Goal: Information Seeking & Learning: Learn about a topic

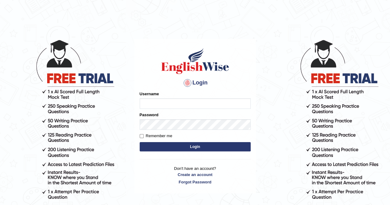
type input "Amy1976"
click at [200, 147] on button "Login" at bounding box center [195, 146] width 111 height 9
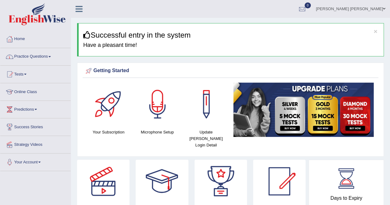
click at [53, 55] on link "Practice Questions" at bounding box center [35, 55] width 70 height 15
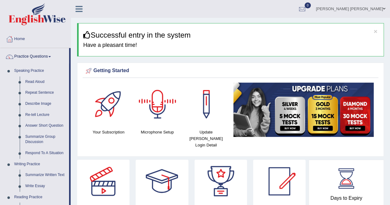
click at [158, 104] on div at bounding box center [157, 104] width 43 height 43
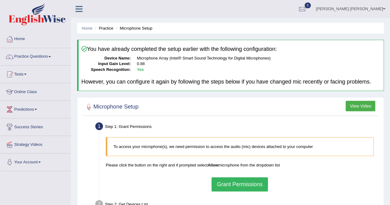
click at [222, 182] on button "Grant Permissions" at bounding box center [239, 184] width 56 height 14
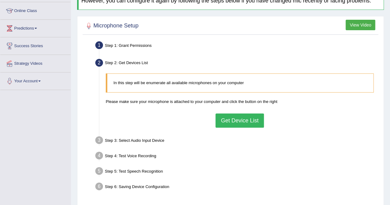
scroll to position [86, 0]
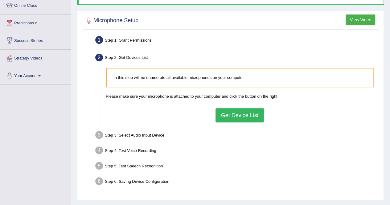
click at [237, 112] on button "Get Device List" at bounding box center [239, 115] width 48 height 14
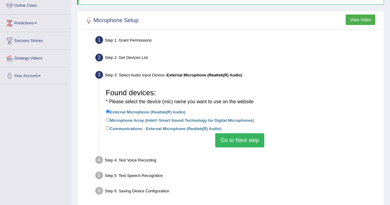
click at [240, 139] on button "Go to Next step" at bounding box center [239, 140] width 49 height 14
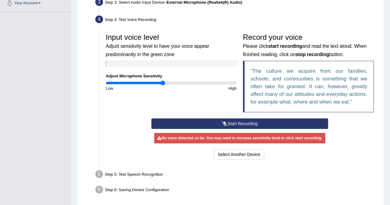
scroll to position [164, 0]
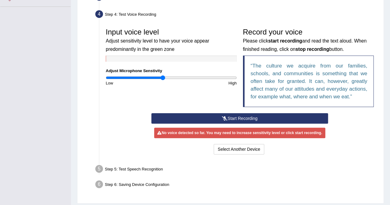
click at [225, 117] on icon at bounding box center [225, 118] width 6 height 4
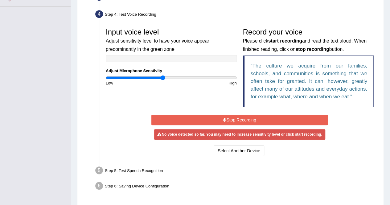
click at [225, 118] on icon at bounding box center [224, 120] width 3 height 4
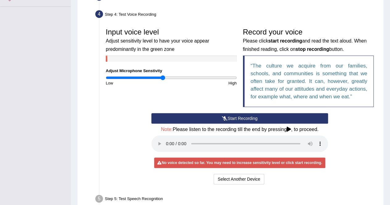
click at [227, 116] on button "Start Recording" at bounding box center [239, 118] width 177 height 10
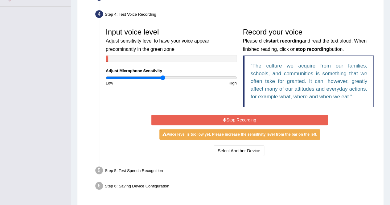
click at [227, 116] on button "Stop Recording" at bounding box center [239, 120] width 177 height 10
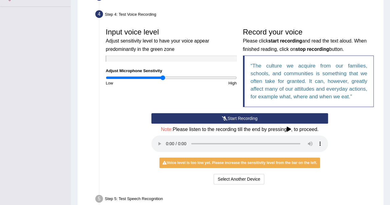
click at [228, 118] on button "Start Recording" at bounding box center [239, 118] width 177 height 10
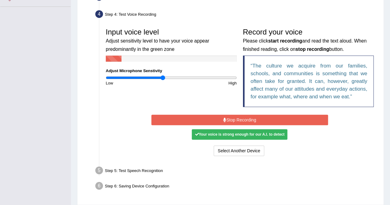
click at [228, 118] on button "Stop Recording" at bounding box center [239, 120] width 177 height 10
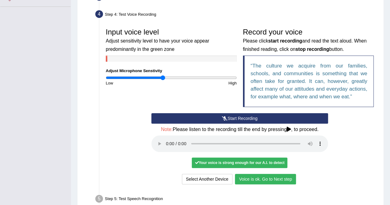
click at [243, 178] on button "Voice is ok. Go to Next step" at bounding box center [265, 179] width 61 height 10
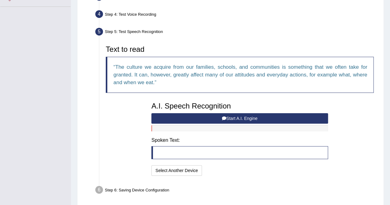
click at [223, 118] on icon at bounding box center [224, 118] width 4 height 4
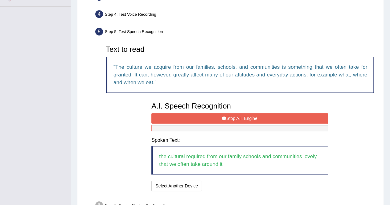
click at [223, 118] on icon at bounding box center [224, 118] width 4 height 4
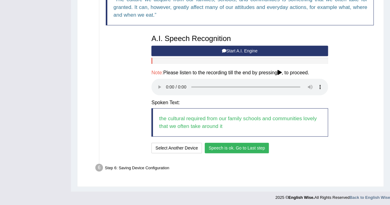
scroll to position [232, 0]
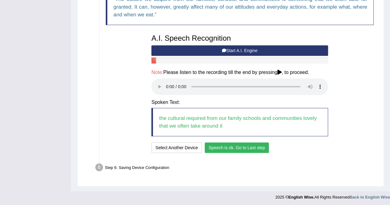
click at [252, 146] on button "Speech is ok. Go to Last step" at bounding box center [237, 147] width 64 height 10
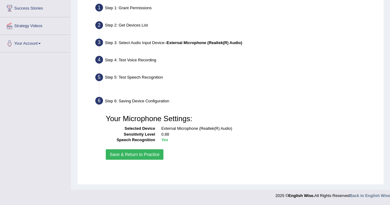
scroll to position [118, 0]
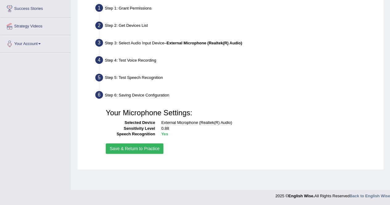
click at [145, 149] on button "Save & Return to Practice" at bounding box center [135, 148] width 58 height 10
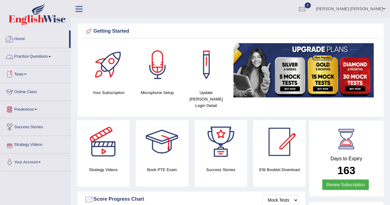
click at [46, 58] on link "Practice Questions" at bounding box center [35, 55] width 70 height 15
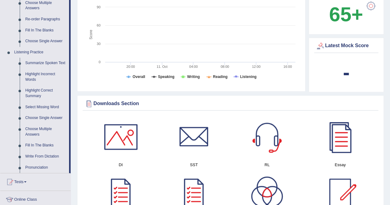
scroll to position [234, 0]
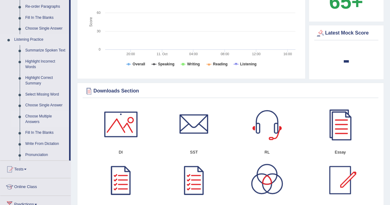
click at [33, 117] on link "Choose Multiple Answers" at bounding box center [45, 119] width 47 height 16
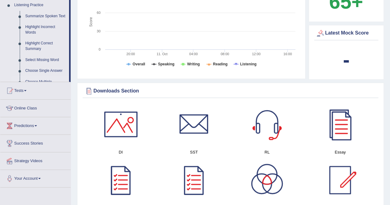
scroll to position [91, 0]
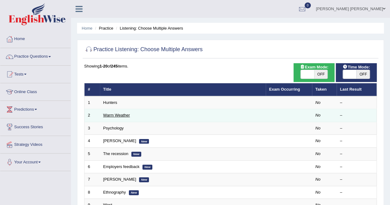
click at [104, 115] on link "Warm Weather" at bounding box center [116, 115] width 27 height 5
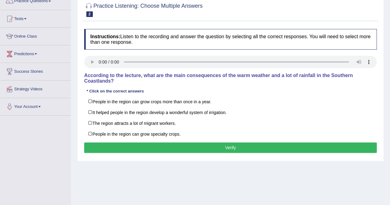
scroll to position [62, 0]
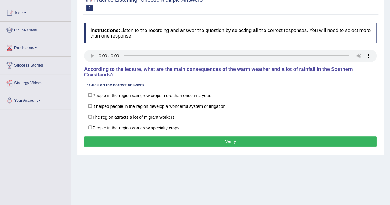
click at [234, 179] on div "Home Practice Listening: Choose Multiple Answers Warm Weather « Prev Next » Rep…" at bounding box center [230, 92] width 319 height 308
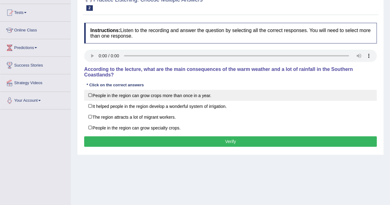
click at [90, 92] on label "People in the region can grow crops more than once in a year." at bounding box center [230, 95] width 292 height 11
checkbox input "true"
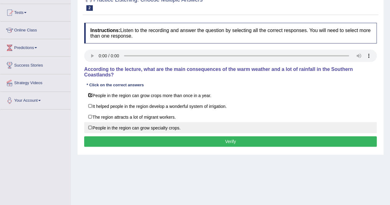
click at [91, 125] on label "People in the region can grow specialty crops." at bounding box center [230, 127] width 292 height 11
checkbox input "true"
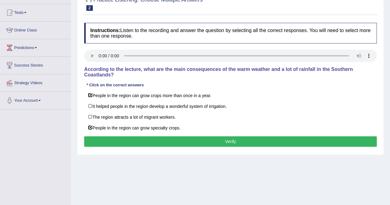
click at [223, 139] on button "Verify" at bounding box center [230, 141] width 292 height 10
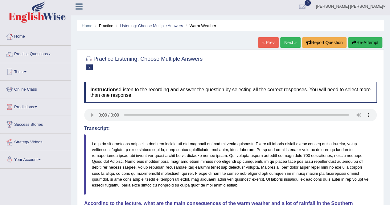
scroll to position [0, 0]
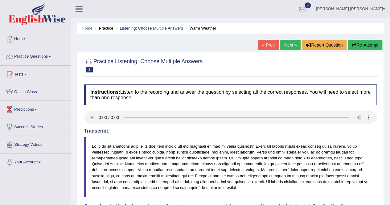
click at [290, 45] on link "Next »" at bounding box center [290, 45] width 20 height 10
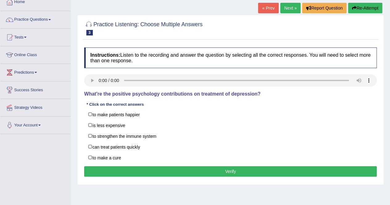
scroll to position [49, 0]
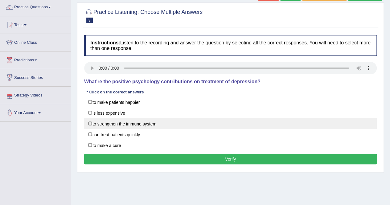
click at [90, 122] on label "to strengthen the immune system" at bounding box center [230, 123] width 292 height 11
checkbox input "true"
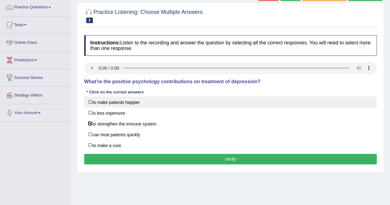
click at [90, 100] on label "to make patients happier" at bounding box center [230, 101] width 292 height 11
checkbox input "true"
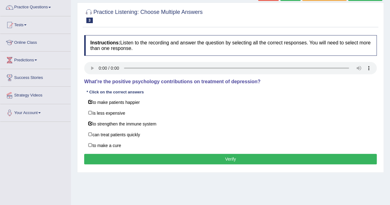
click at [228, 157] on button "Verify" at bounding box center [230, 159] width 292 height 10
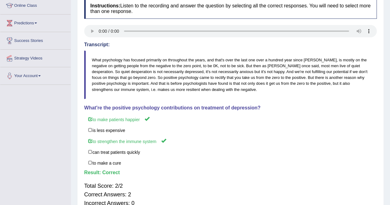
scroll to position [99, 0]
